Goal: Task Accomplishment & Management: Manage account settings

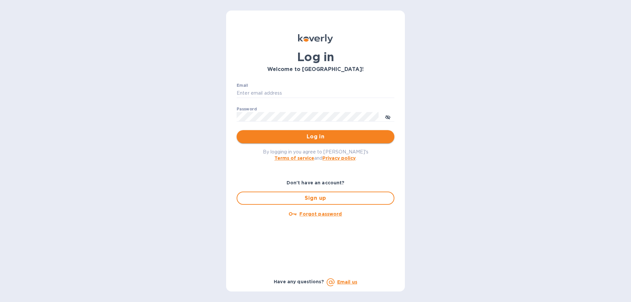
type input "[EMAIL_ADDRESS][DOMAIN_NAME]"
click at [315, 133] on span "Log in" at bounding box center [315, 137] width 147 height 8
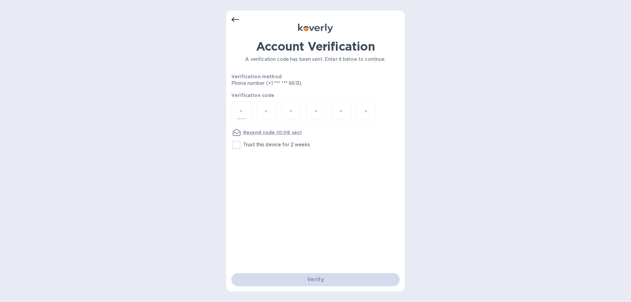
click at [243, 111] on input "number" at bounding box center [241, 113] width 9 height 12
type input "5"
type input "0"
type input "6"
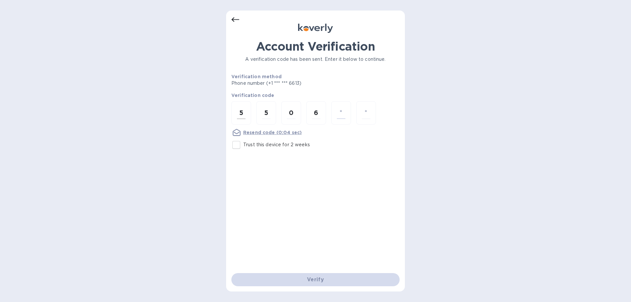
type input "0"
type input "1"
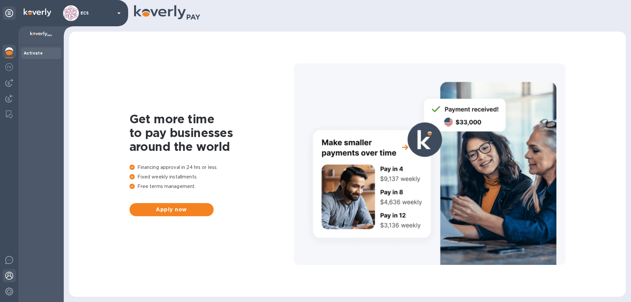
click at [11, 275] on img at bounding box center [9, 276] width 8 height 8
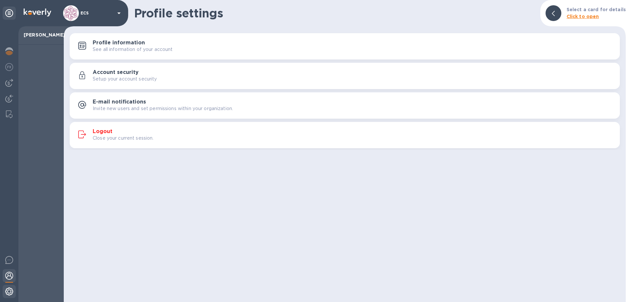
click at [10, 293] on img at bounding box center [9, 291] width 8 height 8
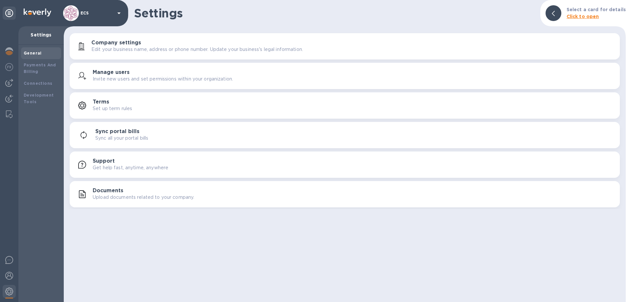
click at [128, 77] on p "Invite new users and set permissions within your organization." at bounding box center [163, 79] width 140 height 7
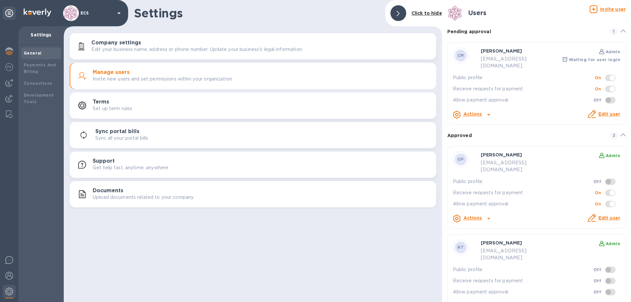
click at [481, 111] on b "Actions" at bounding box center [472, 113] width 19 height 5
click at [476, 134] on b "Send invite" at bounding box center [483, 134] width 27 height 5
